Goal: Task Accomplishment & Management: Use online tool/utility

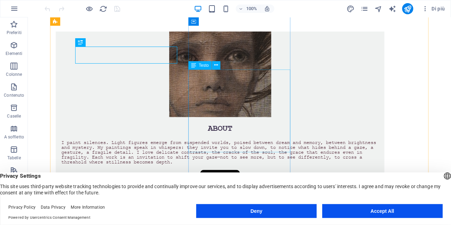
scroll to position [306, 0]
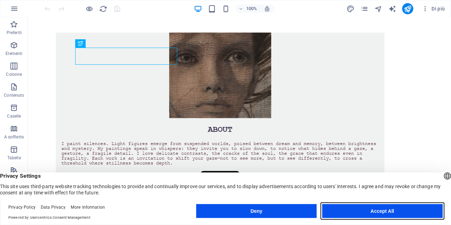
click at [374, 211] on button "Accept All" at bounding box center [382, 211] width 120 height 14
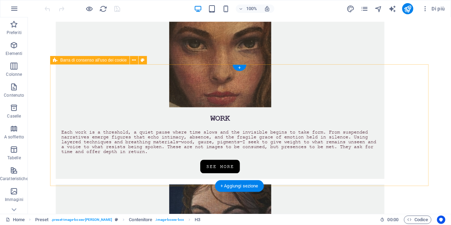
scroll to position [507, 0]
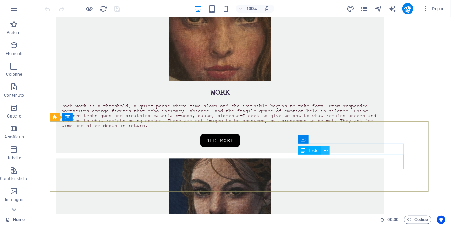
click at [324, 150] on icon at bounding box center [326, 150] width 4 height 7
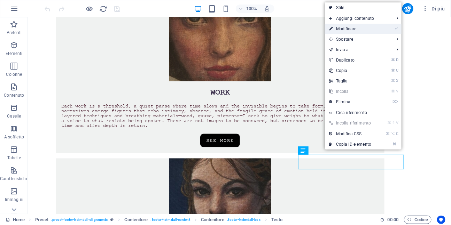
click at [350, 30] on link "⏎ Modificare" at bounding box center [350, 29] width 50 height 10
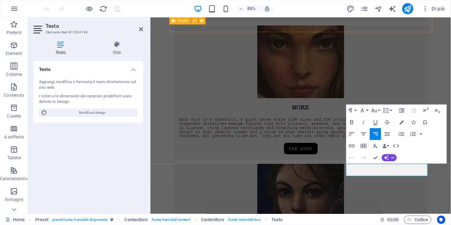
scroll to position [509, 0]
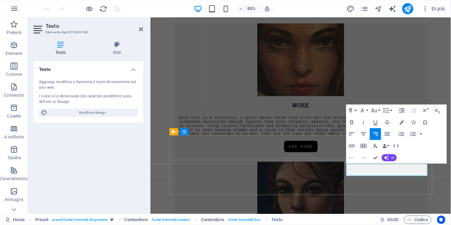
drag, startPoint x: 438, startPoint y: 197, endPoint x: 479, endPoint y: 196, distance: 40.7
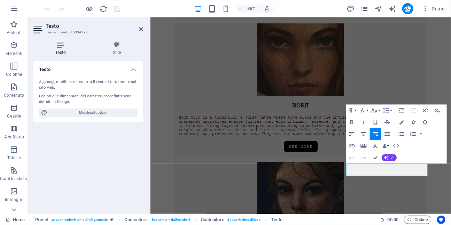
click at [352, 146] on icon "button" at bounding box center [351, 146] width 7 height 7
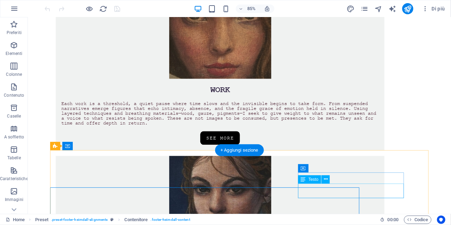
scroll to position [478, 0]
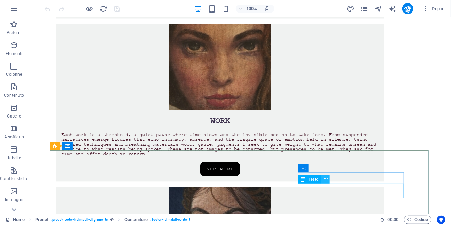
click at [326, 181] on icon at bounding box center [326, 179] width 4 height 7
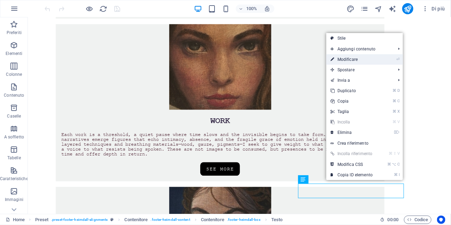
click at [344, 62] on link "⏎ Modificare" at bounding box center [351, 59] width 50 height 10
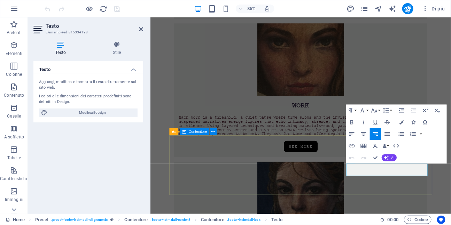
drag, startPoint x: 451, startPoint y: 203, endPoint x: 477, endPoint y: 202, distance: 26.1
click at [352, 146] on icon "button" at bounding box center [351, 146] width 7 height 7
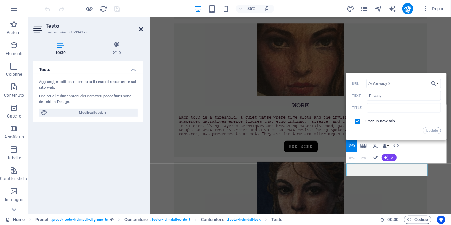
click at [139, 29] on icon at bounding box center [141, 29] width 4 height 6
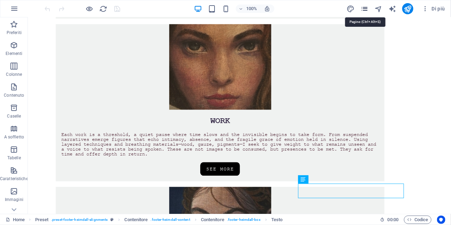
click at [365, 9] on icon "pages" at bounding box center [365, 9] width 8 height 8
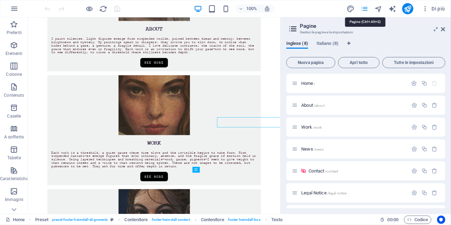
scroll to position [501, 0]
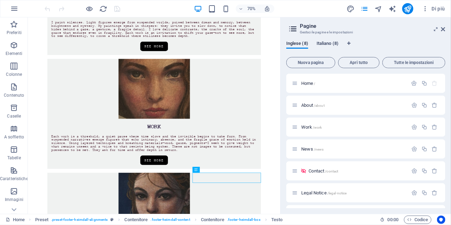
click at [327, 41] on span "Italiano (8)" at bounding box center [327, 44] width 22 height 10
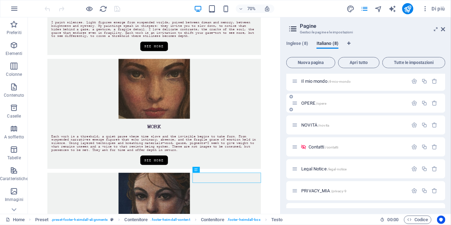
scroll to position [47, 0]
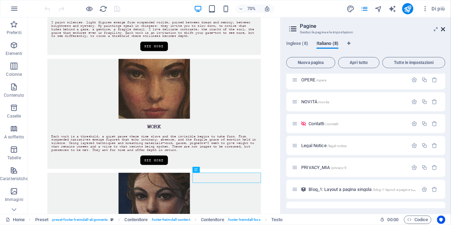
click at [444, 30] on icon at bounding box center [443, 29] width 4 height 6
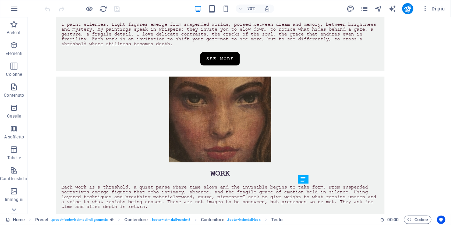
scroll to position [478, 0]
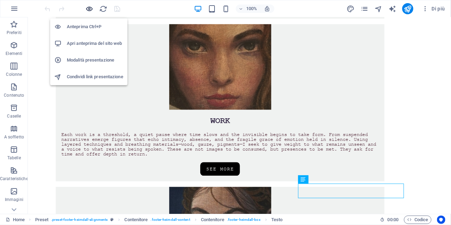
click at [91, 10] on icon "button" at bounding box center [90, 9] width 8 height 8
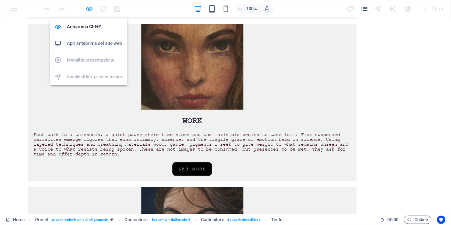
scroll to position [385, 0]
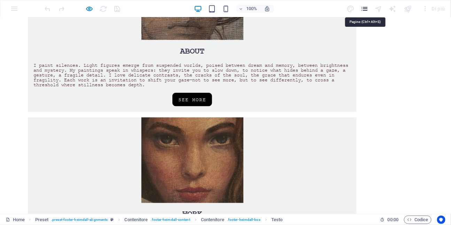
click at [366, 8] on icon "pages" at bounding box center [365, 9] width 8 height 8
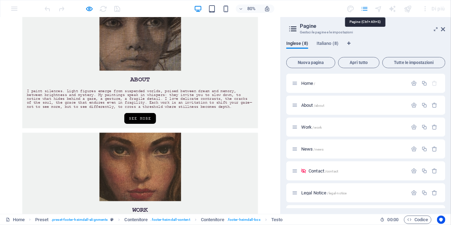
scroll to position [385, 0]
click at [326, 42] on span "Italiano (8)" at bounding box center [327, 44] width 22 height 10
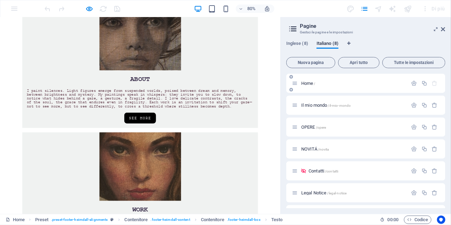
click at [305, 84] on span "Home /" at bounding box center [308, 83] width 14 height 5
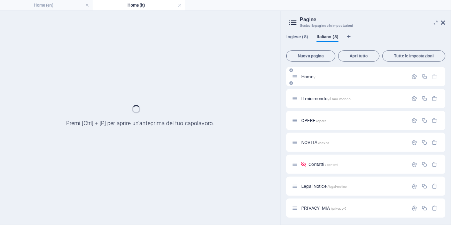
scroll to position [0, 0]
click at [305, 84] on div "Home /" at bounding box center [365, 76] width 159 height 19
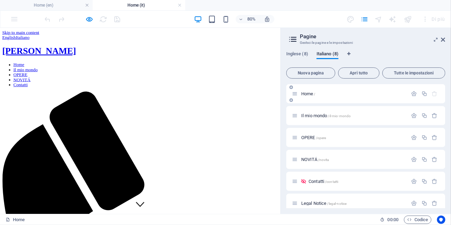
scroll to position [252, 0]
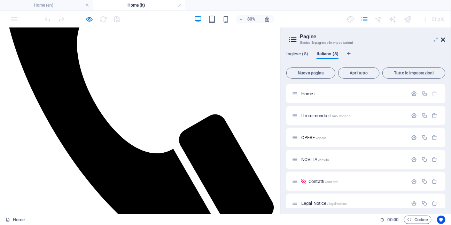
click at [445, 40] on icon at bounding box center [443, 40] width 4 height 6
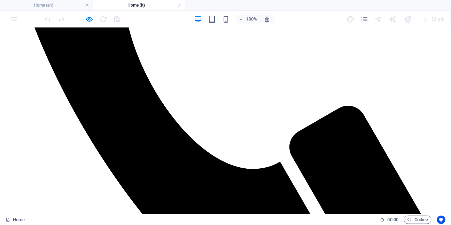
scroll to position [393, 0]
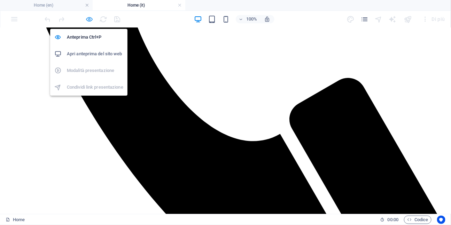
click at [89, 18] on icon "button" at bounding box center [90, 19] width 8 height 8
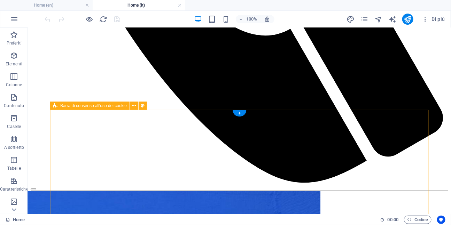
scroll to position [504, 0]
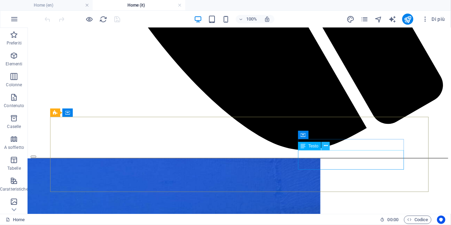
click at [324, 145] on icon at bounding box center [326, 145] width 4 height 7
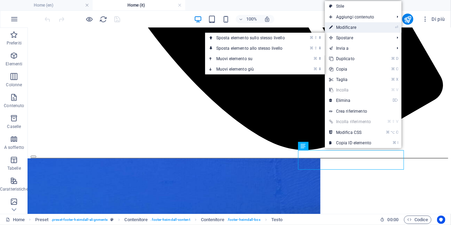
click at [348, 29] on link "⏎ Modificare" at bounding box center [350, 27] width 50 height 10
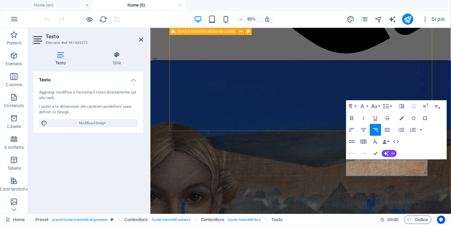
scroll to position [529, 0]
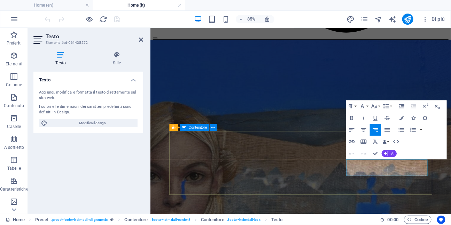
drag, startPoint x: 440, startPoint y: 191, endPoint x: 477, endPoint y: 189, distance: 36.6
click at [354, 140] on icon "button" at bounding box center [351, 141] width 7 height 7
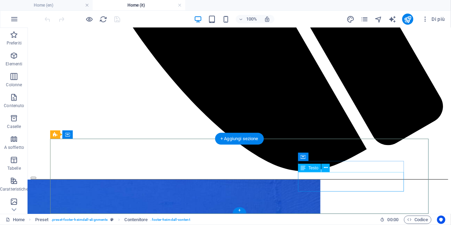
scroll to position [482, 0]
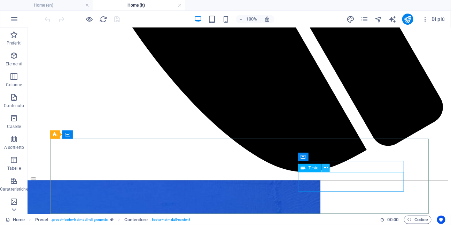
click at [326, 171] on icon at bounding box center [326, 167] width 4 height 7
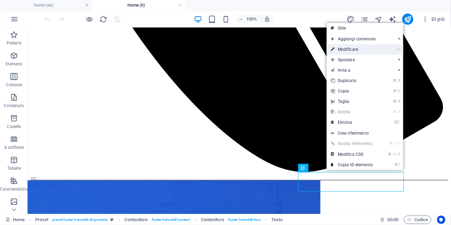
click at [353, 49] on link "⏎ Modificare" at bounding box center [352, 49] width 50 height 10
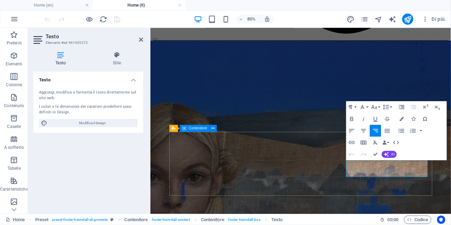
drag, startPoint x: 454, startPoint y: 195, endPoint x: 477, endPoint y: 196, distance: 22.7
click at [353, 141] on icon "button" at bounding box center [352, 142] width 6 height 3
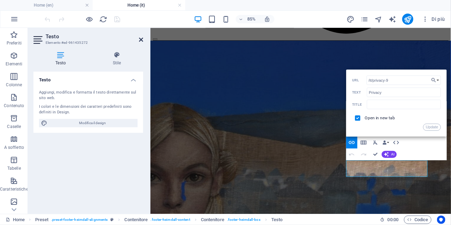
click at [140, 40] on icon at bounding box center [141, 40] width 4 height 6
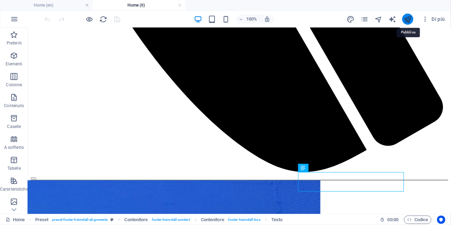
click at [407, 21] on icon "publish" at bounding box center [408, 19] width 8 height 8
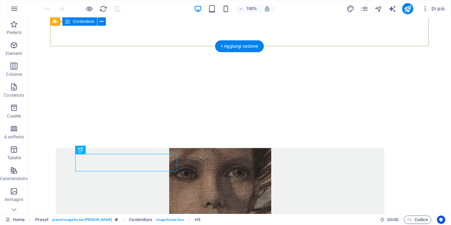
scroll to position [186, 0]
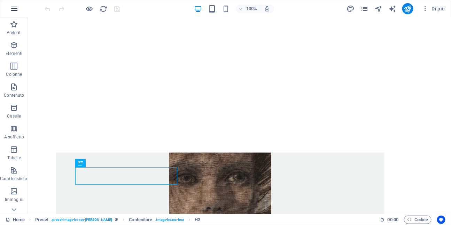
click at [14, 7] on icon "button" at bounding box center [14, 9] width 8 height 8
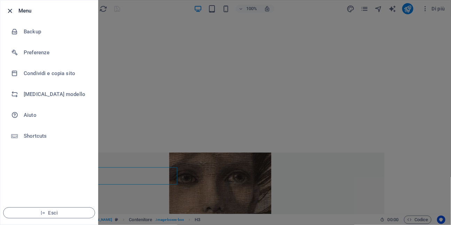
click at [11, 11] on icon "button" at bounding box center [10, 11] width 8 height 8
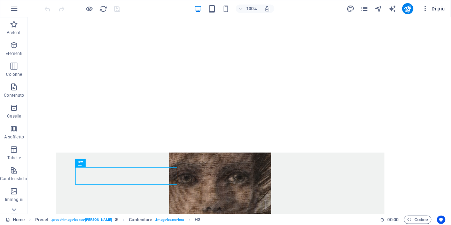
click at [426, 8] on icon "button" at bounding box center [425, 8] width 7 height 7
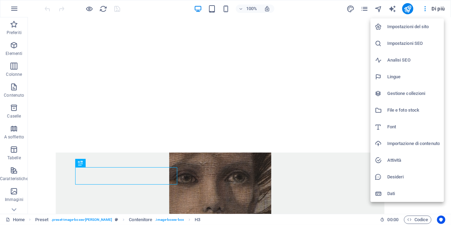
click at [14, 9] on div at bounding box center [225, 112] width 451 height 225
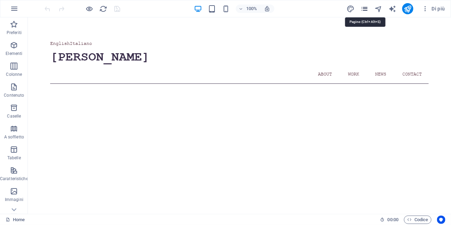
click at [366, 7] on icon "pages" at bounding box center [365, 9] width 8 height 8
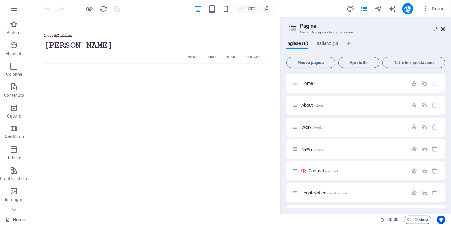
click at [444, 29] on icon at bounding box center [443, 29] width 4 height 6
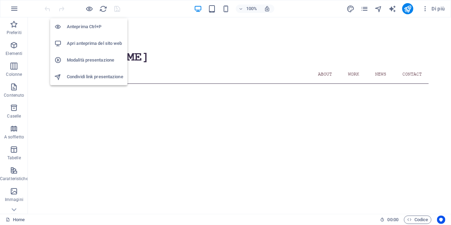
click at [91, 40] on h6 "Apri anteprima del sito web" at bounding box center [95, 43] width 56 height 8
